Goal: Information Seeking & Learning: Learn about a topic

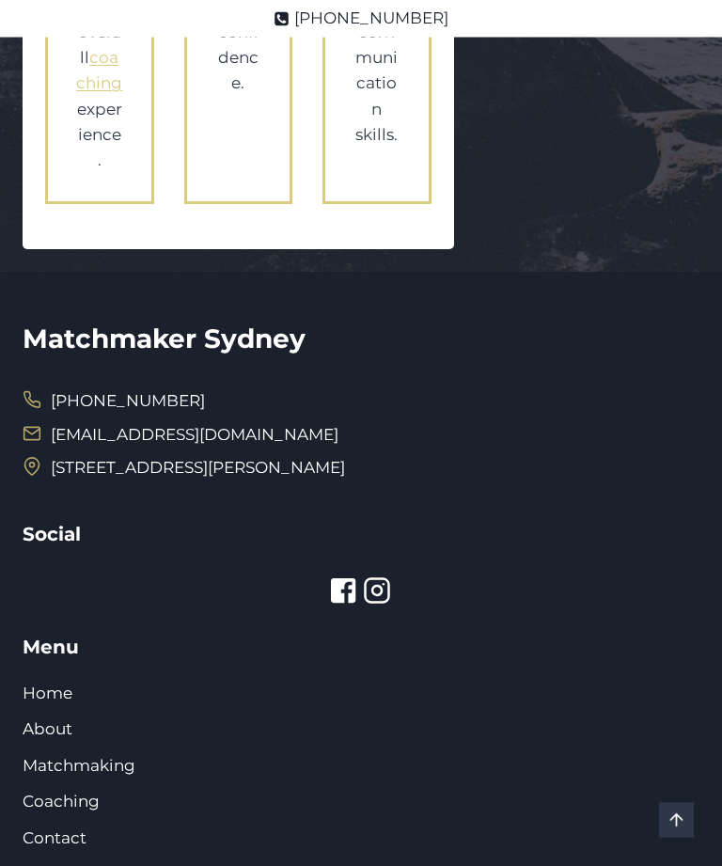
scroll to position [3166, 0]
click at [87, 756] on link "Matchmaking" at bounding box center [79, 765] width 113 height 19
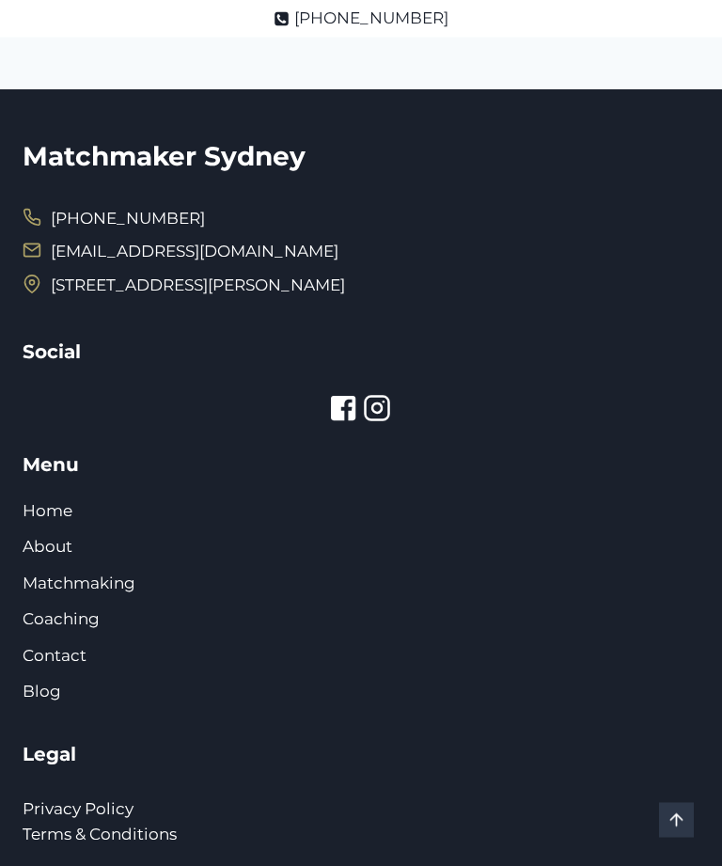
scroll to position [673, 0]
click at [55, 520] on link "Home" at bounding box center [48, 510] width 50 height 19
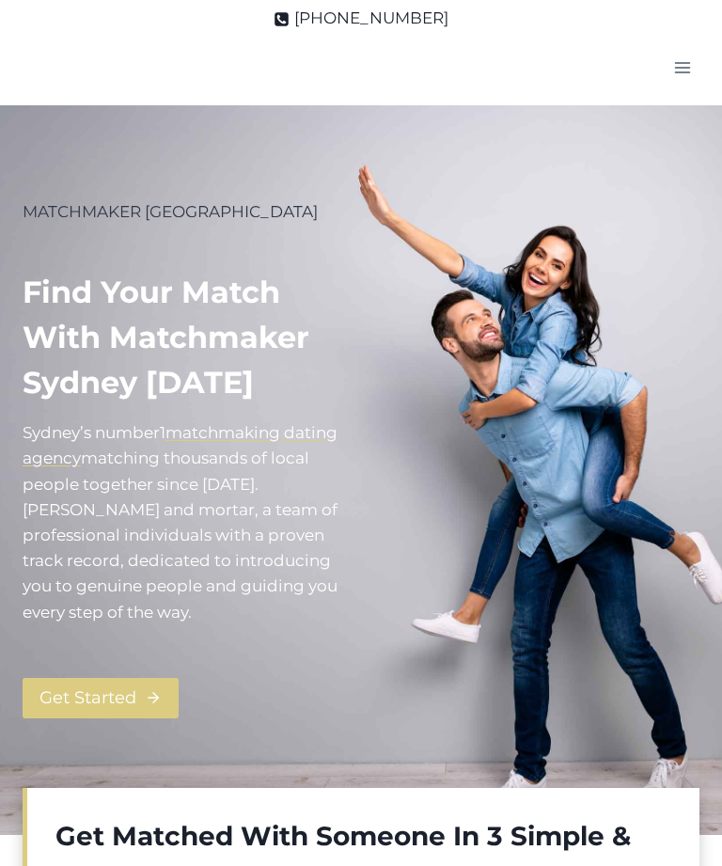
click at [673, 421] on div at bounding box center [537, 470] width 323 height 542
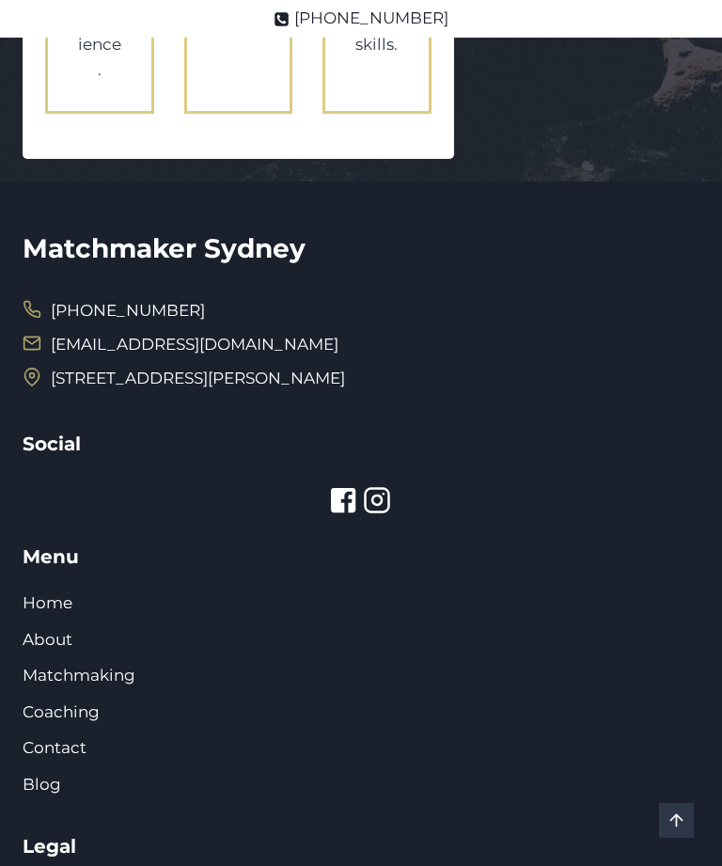
scroll to position [4656, 0]
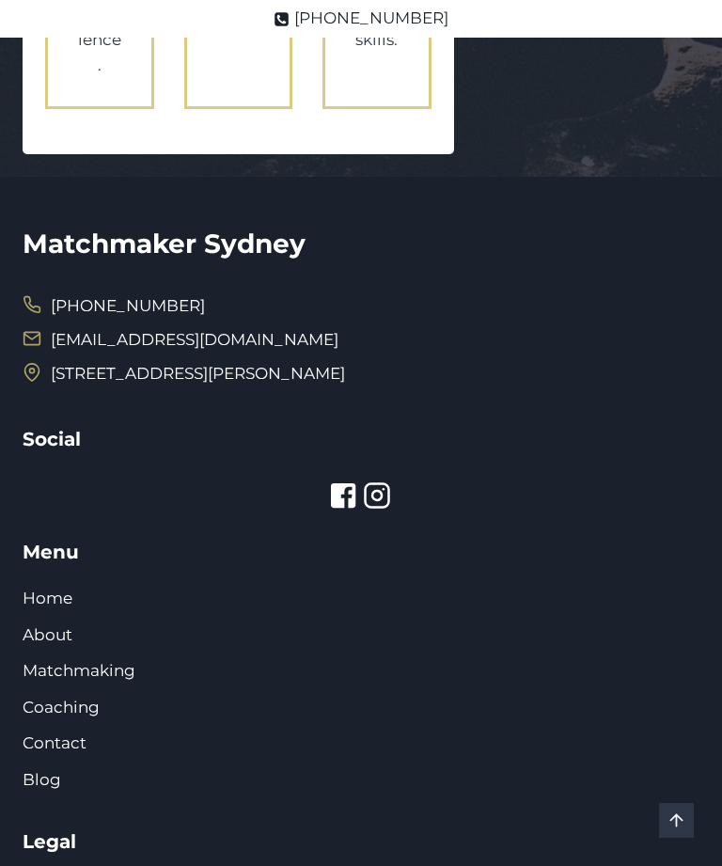
click at [616, 500] on div "Matchmaker Sydney (02) 9299 9508 info@matchmakersydney.com.au 123 Clarence Stre…" at bounding box center [361, 587] width 677 height 821
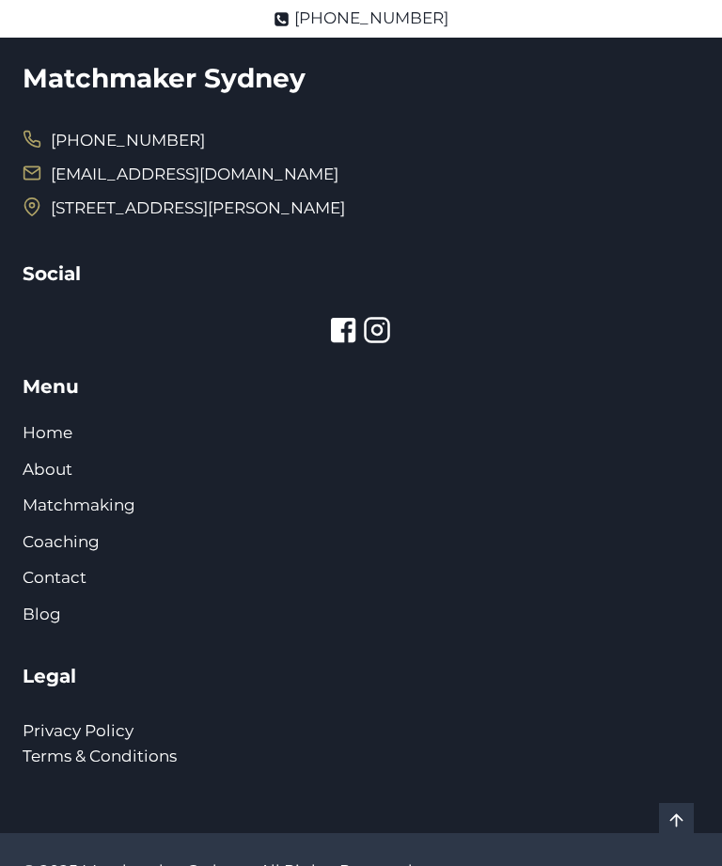
scroll to position [4840, 0]
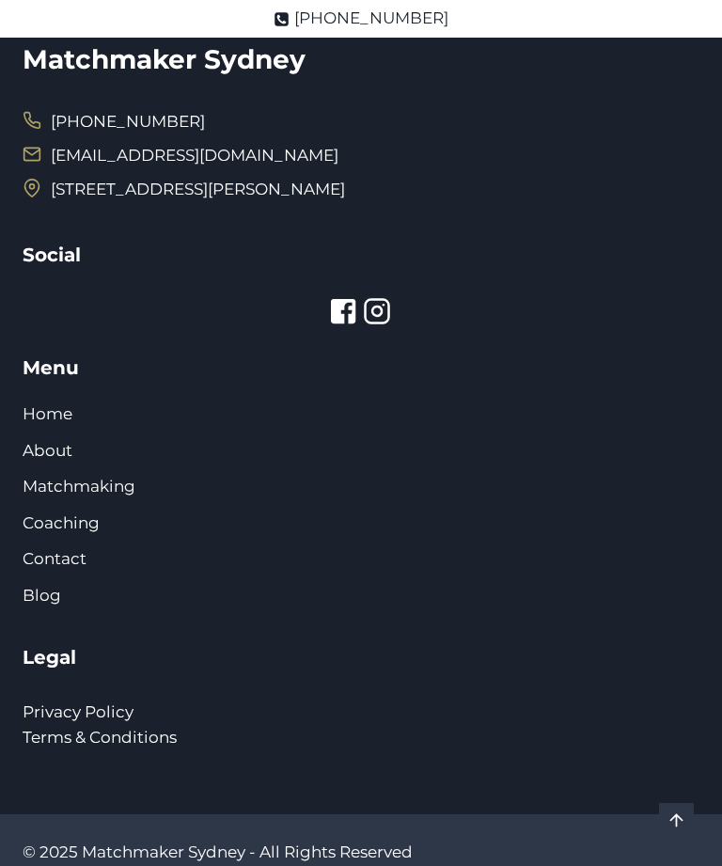
click at [49, 513] on link "Coaching" at bounding box center [61, 522] width 77 height 19
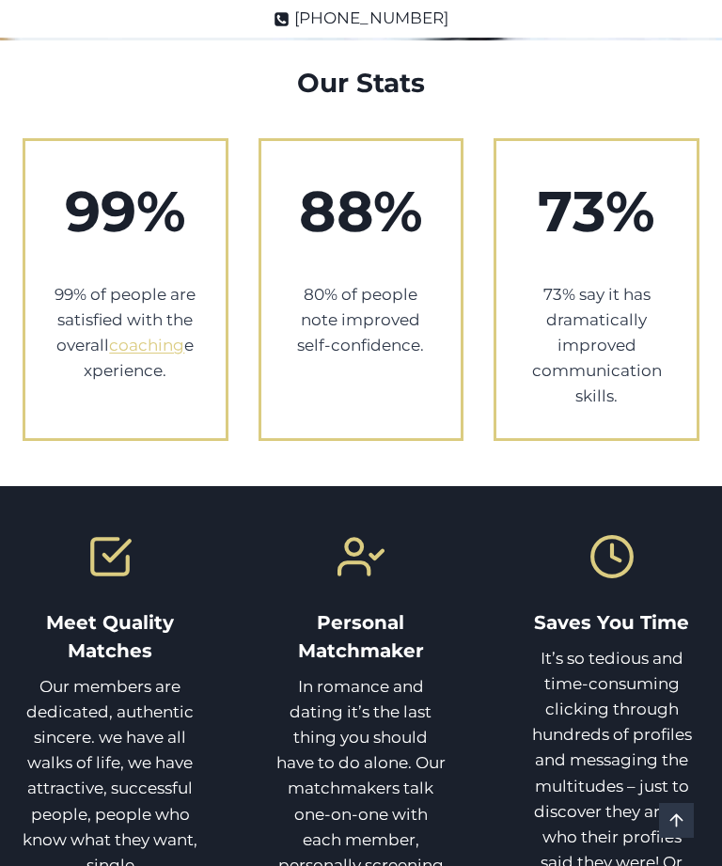
scroll to position [1433, 0]
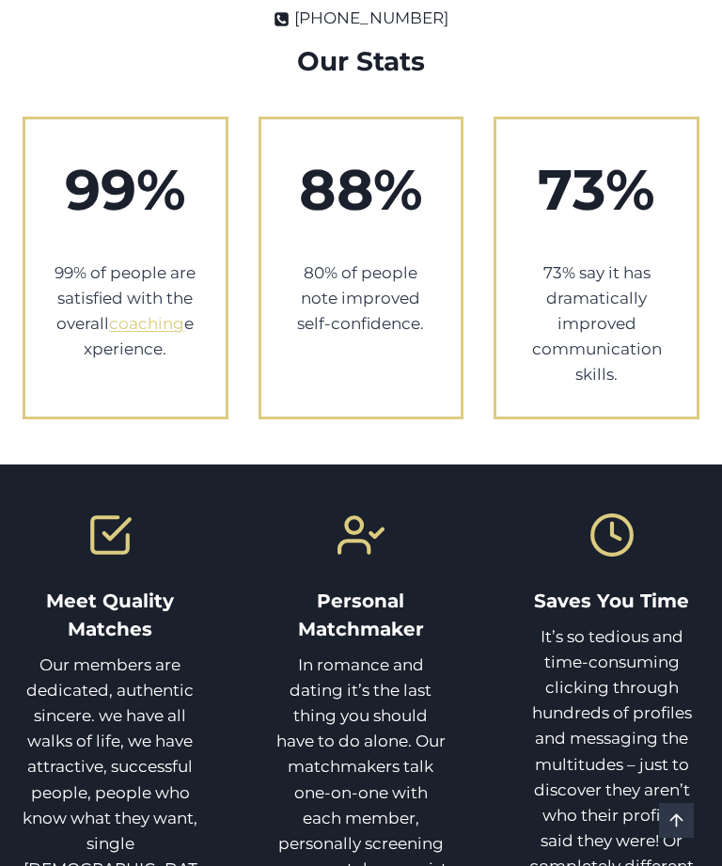
click at [663, 464] on div "Meet Quality Matches Our members are dedicated, authentic sincere. we have all …" at bounding box center [361, 850] width 722 height 772
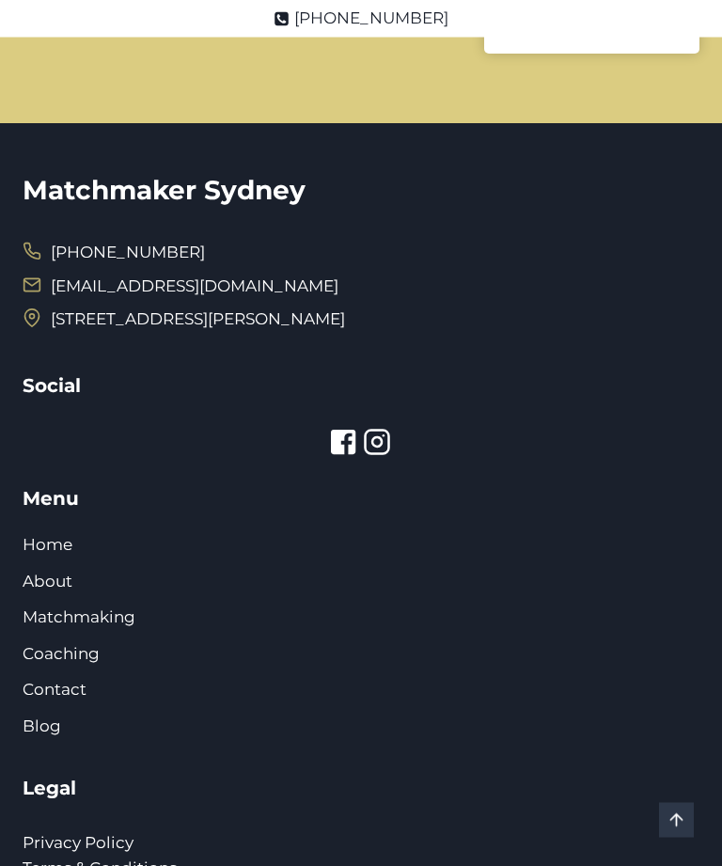
scroll to position [3328, 0]
click at [44, 716] on link "Blog" at bounding box center [42, 725] width 39 height 19
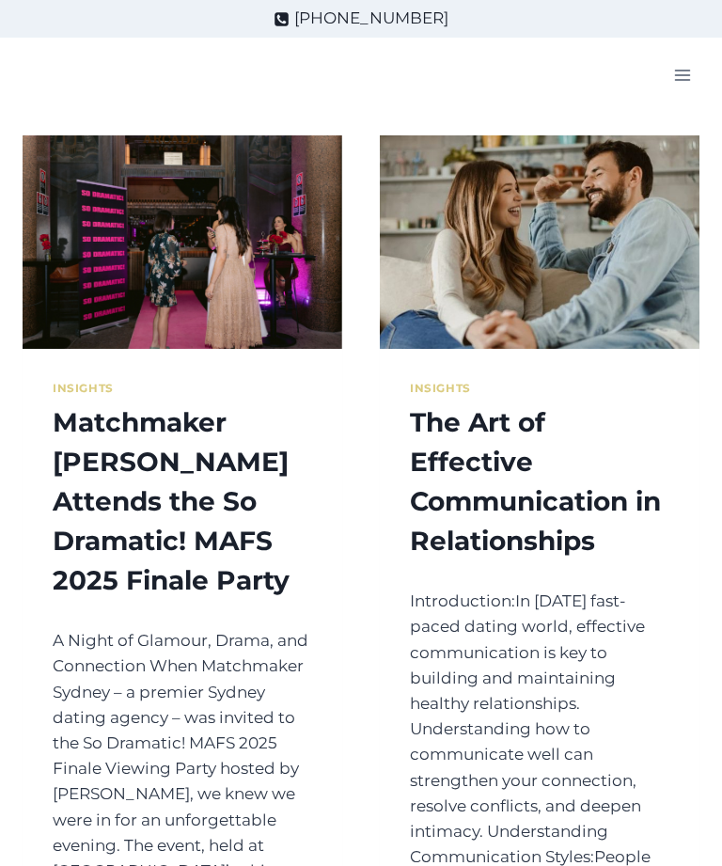
scroll to position [5, 0]
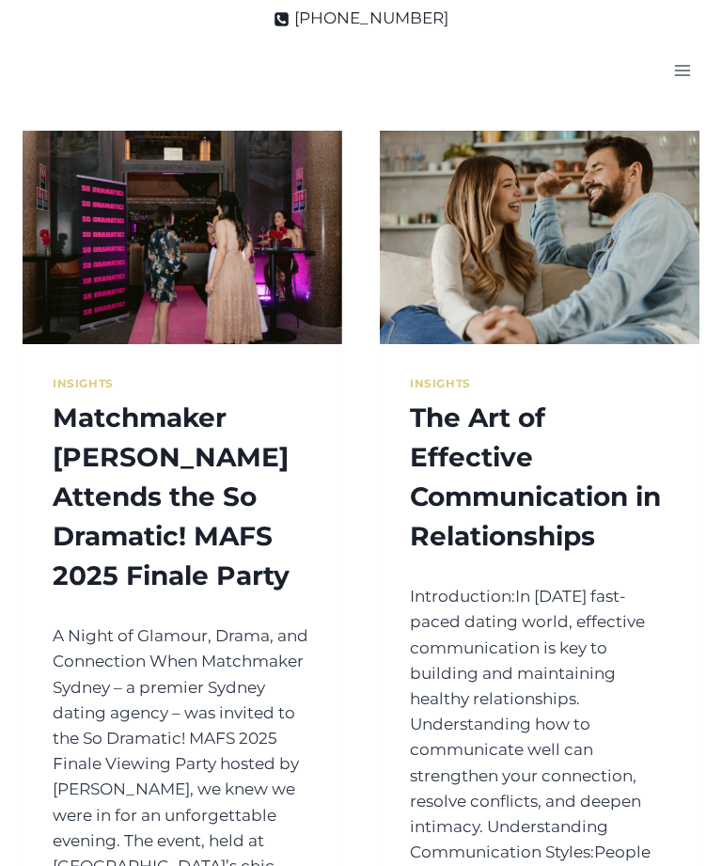
click at [42, 481] on div "Insights Matchmaker [PERSON_NAME] Attends the So Dramatic! MAFS 2025 Finale Par…" at bounding box center [183, 673] width 320 height 658
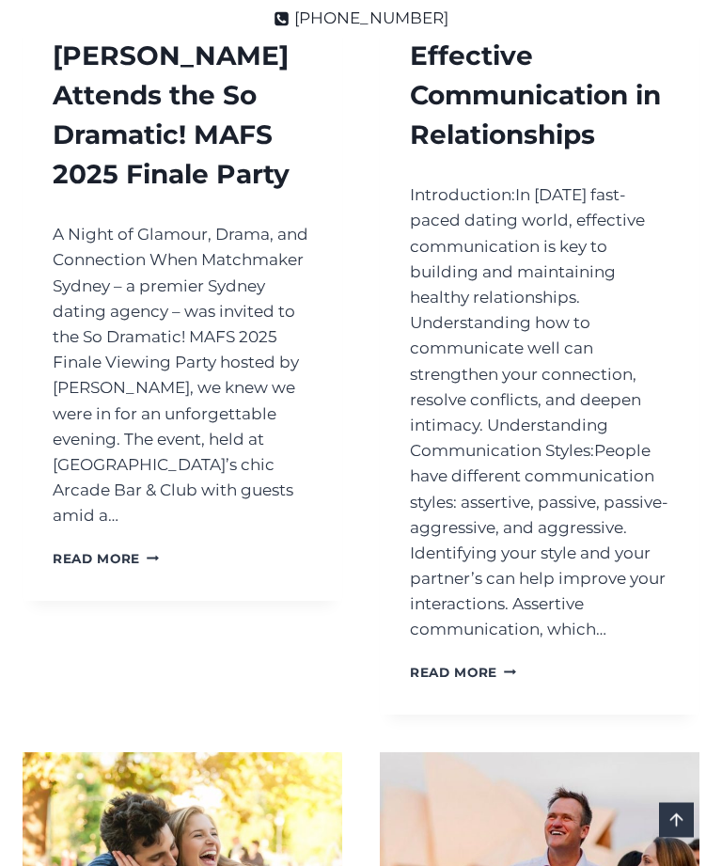
scroll to position [408, 0]
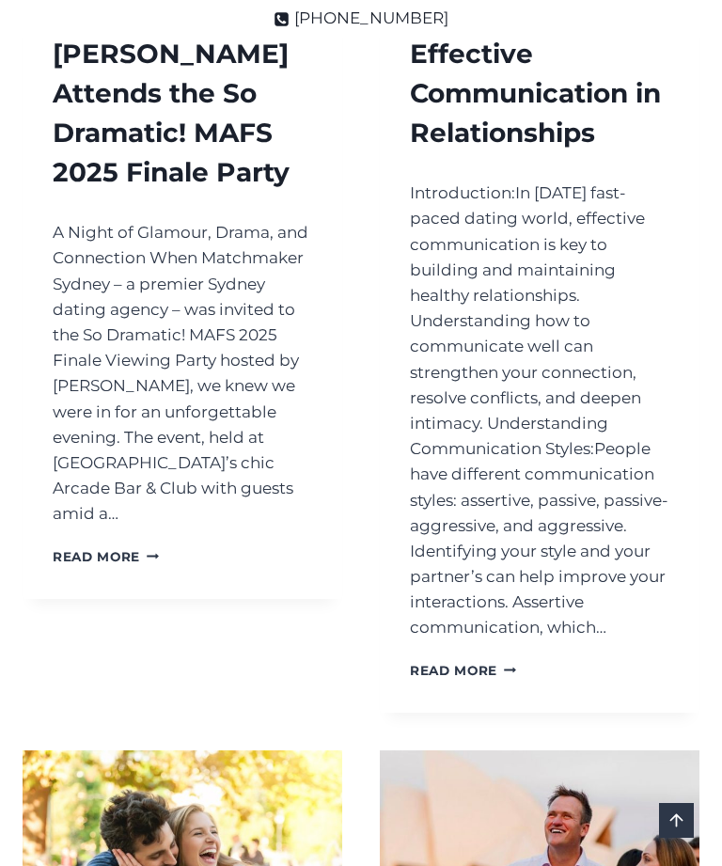
click at [47, 457] on div "Insights Matchmaker [PERSON_NAME] Attends the So Dramatic! MAFS 2025 Finale Par…" at bounding box center [183, 270] width 320 height 658
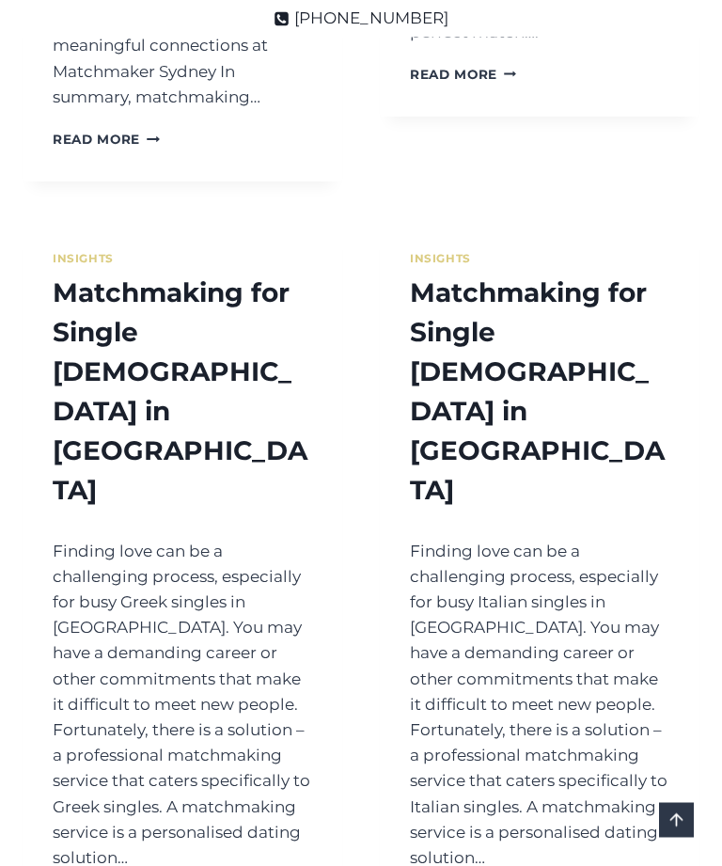
scroll to position [5857, 0]
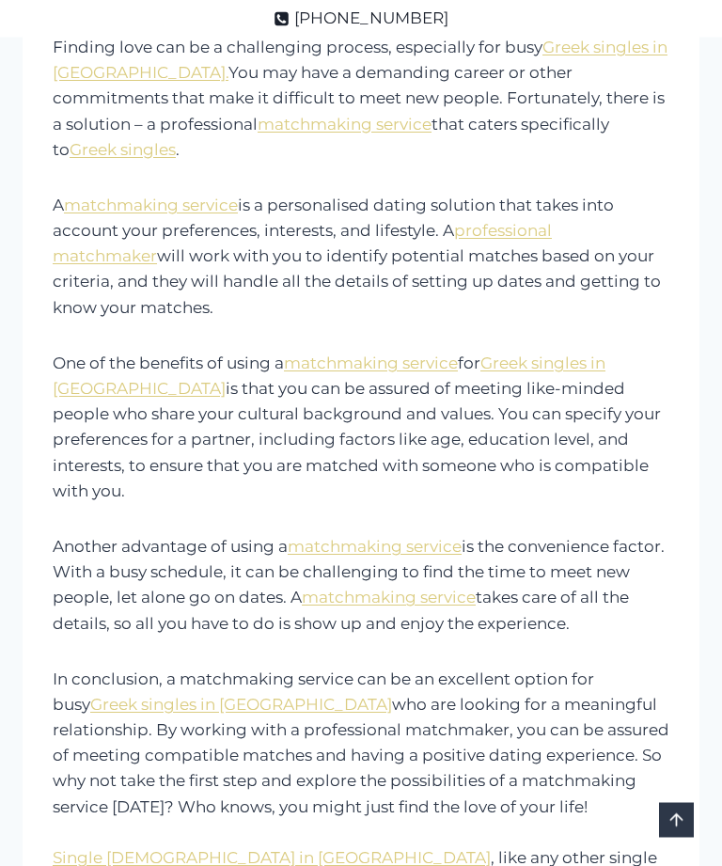
scroll to position [369, 0]
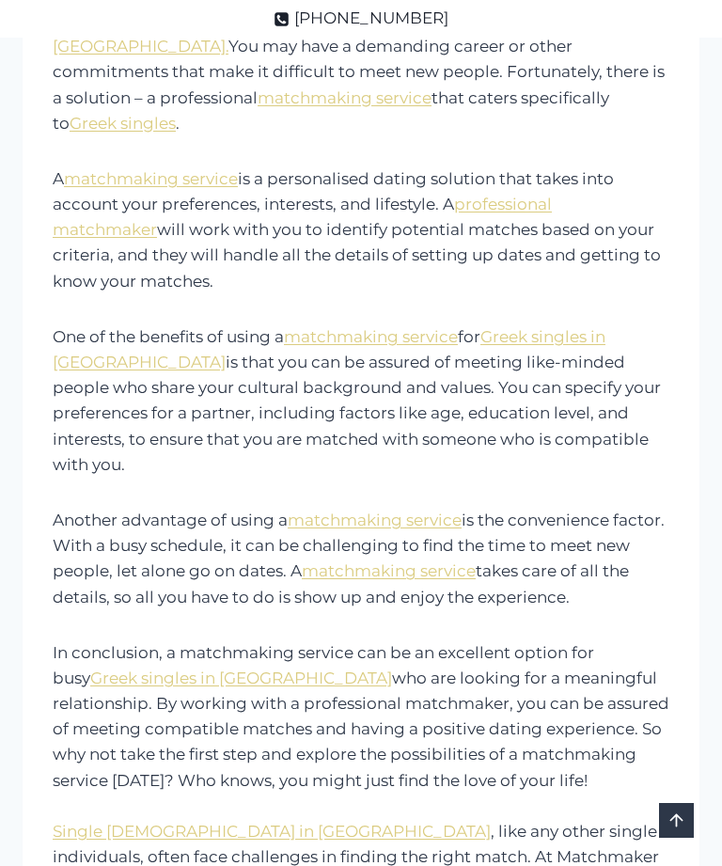
click at [56, 526] on div "Finding love can be a challenging process, especially for busy Greek singles in…" at bounding box center [361, 477] width 617 height 938
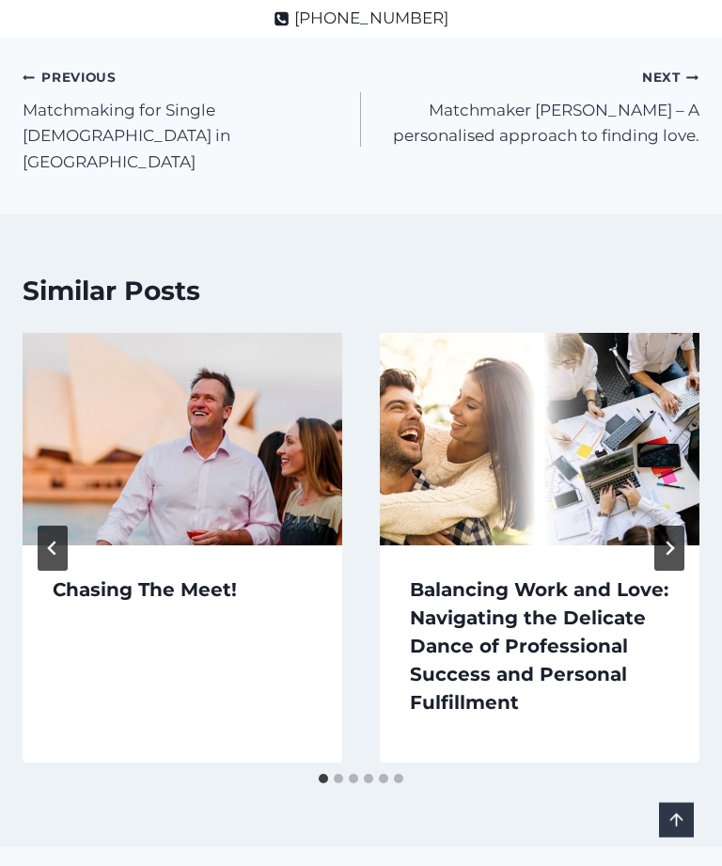
scroll to position [1321, 0]
click at [275, 333] on img "Chasing The Meet!" at bounding box center [183, 439] width 320 height 213
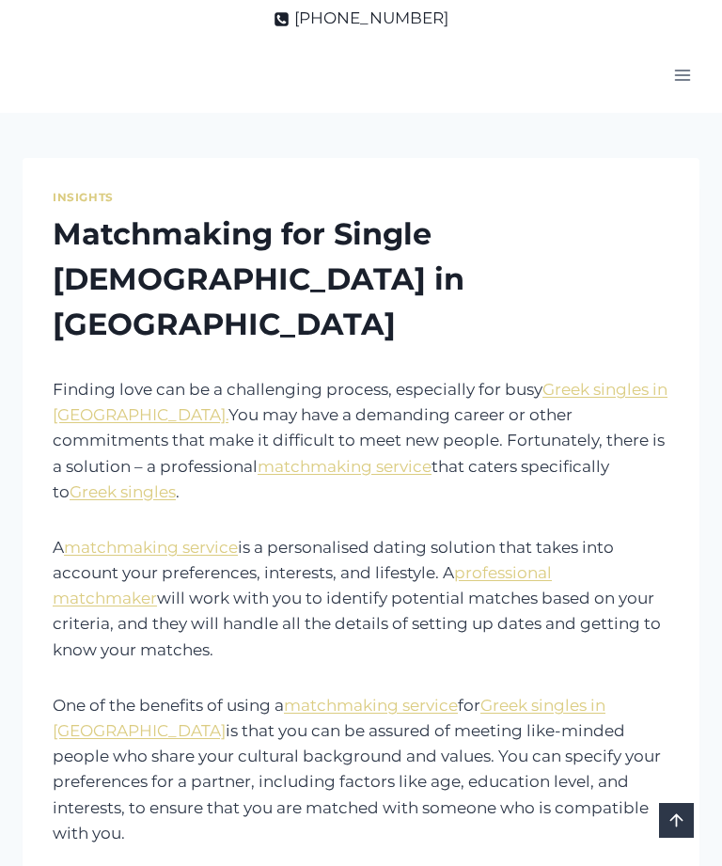
scroll to position [1381, 0]
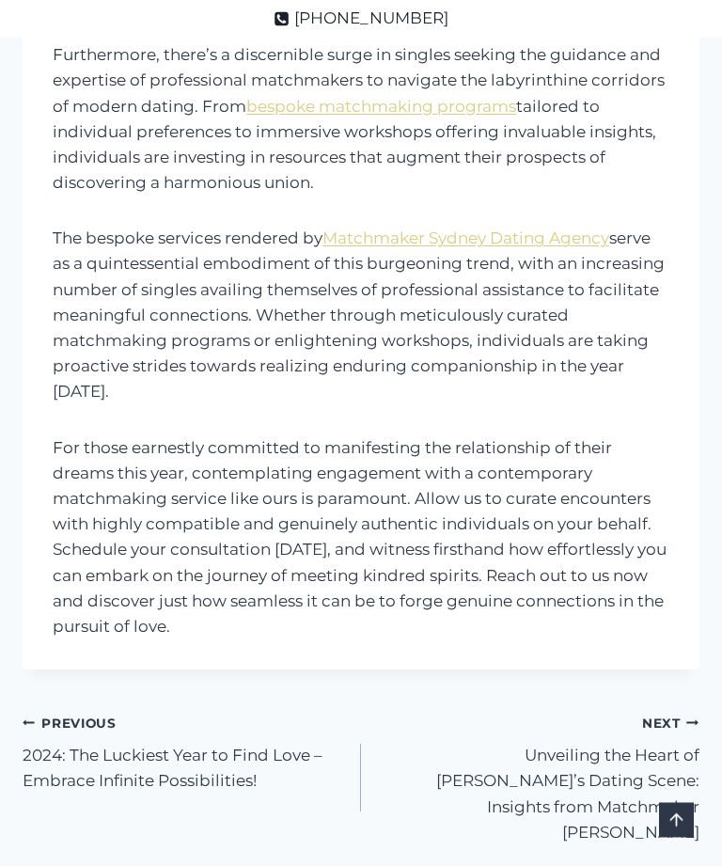
scroll to position [994, 0]
click at [659, 710] on div "Next Continue" at bounding box center [538, 722] width 322 height 25
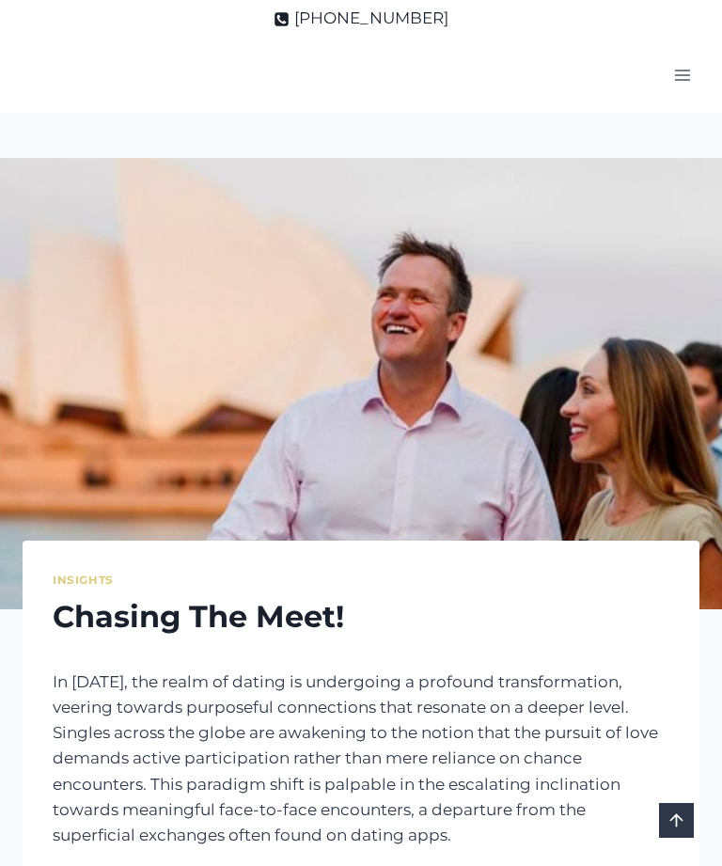
scroll to position [1054, 0]
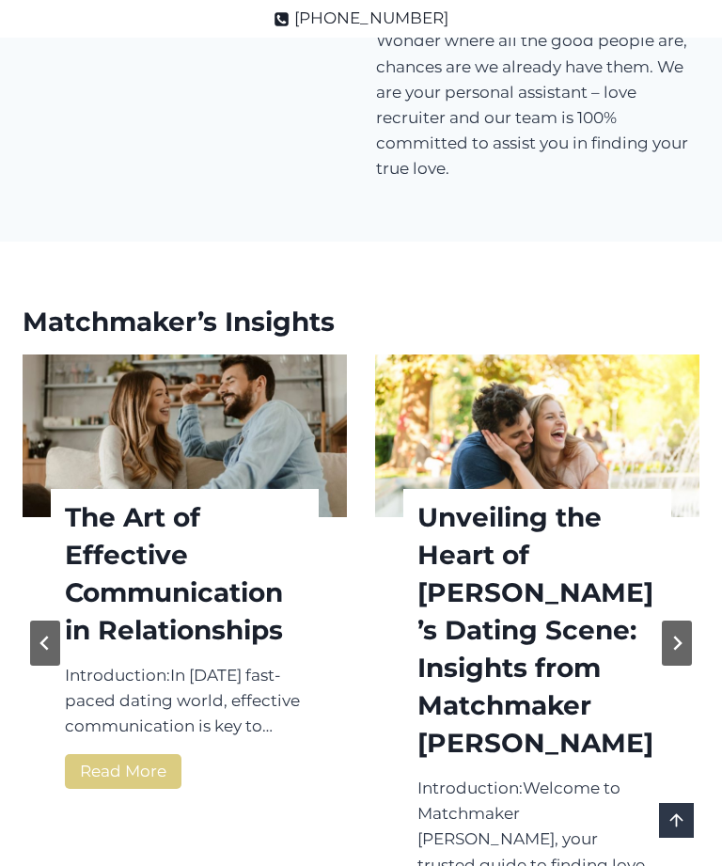
scroll to position [2711, 0]
